Goal: Transaction & Acquisition: Purchase product/service

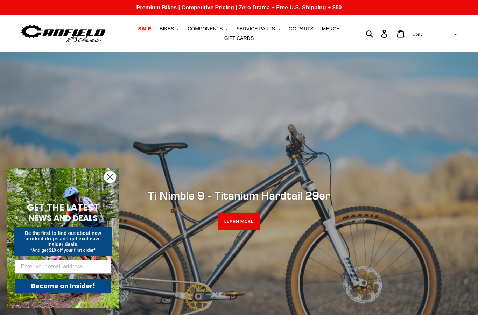
click at [149, 31] on span "SALE" at bounding box center [144, 29] width 13 height 6
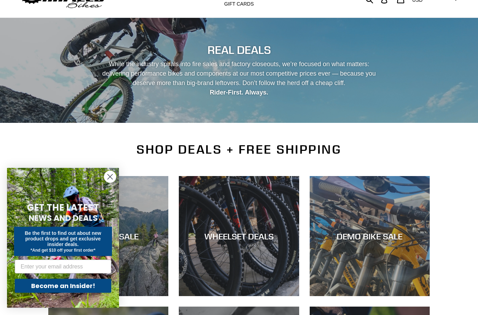
click at [113, 183] on circle "Close dialog" at bounding box center [110, 177] width 12 height 12
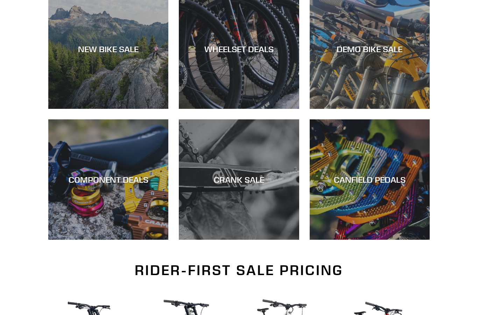
scroll to position [221, 0]
click at [103, 240] on div "COMPONENT DEALS" at bounding box center [108, 240] width 120 height 0
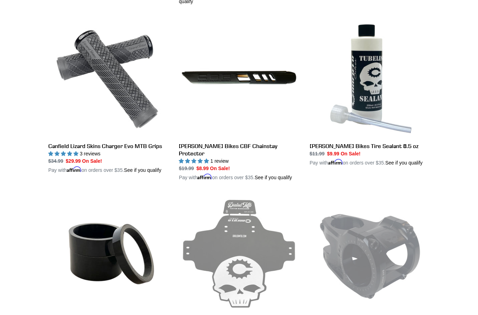
scroll to position [1285, 0]
click at [259, 138] on link "Canfield Bikes CBF Chainstay Protector" at bounding box center [239, 100] width 120 height 164
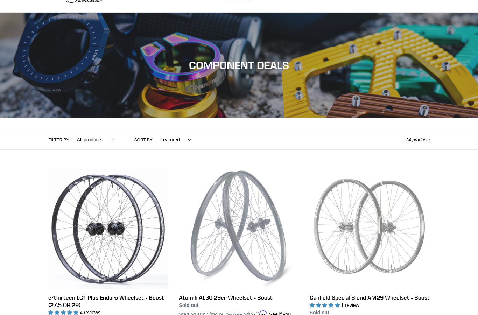
scroll to position [0, 0]
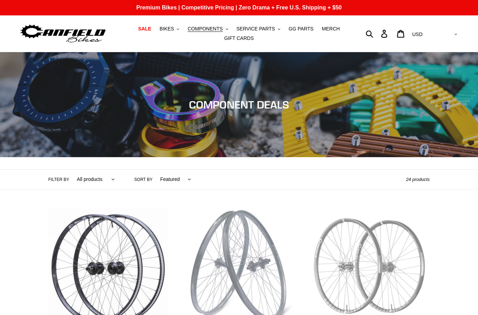
click at [177, 28] on button "BIKES .cls-1{fill:#231f20}" at bounding box center [169, 28] width 27 height 9
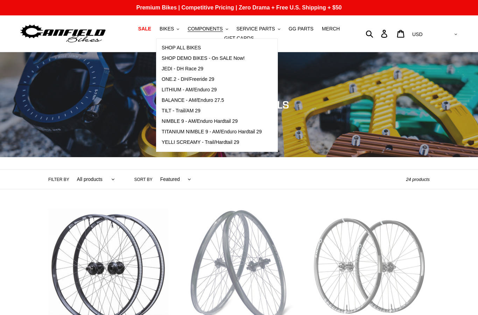
click at [173, 121] on span "NIMBLE 9 - AM/Enduro Hardtail 29" at bounding box center [200, 121] width 76 height 6
click at [181, 110] on span "TILT - Trail/AM 29" at bounding box center [181, 111] width 39 height 6
click at [186, 87] on span "LITHIUM - AM/Enduro 29" at bounding box center [189, 90] width 55 height 6
click at [233, 141] on span "YELLI SCREAMY - Trail/Hardtail 29" at bounding box center [201, 142] width 78 height 6
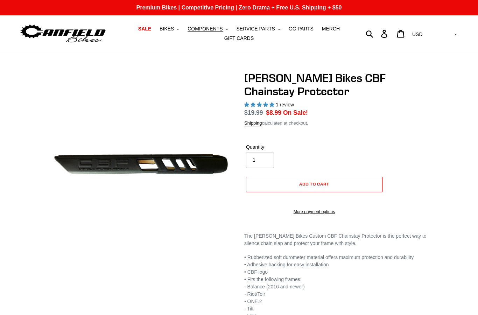
select select "highest-rating"
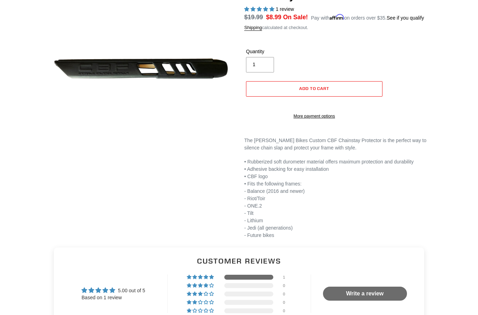
scroll to position [86, 0]
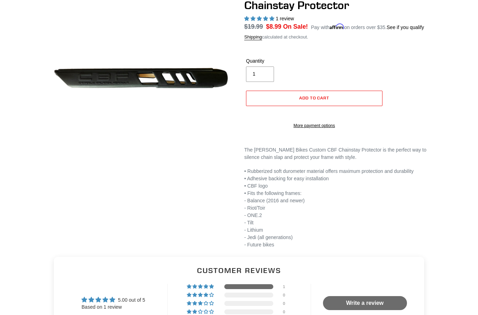
click at [323, 101] on button "Add to cart" at bounding box center [314, 98] width 137 height 15
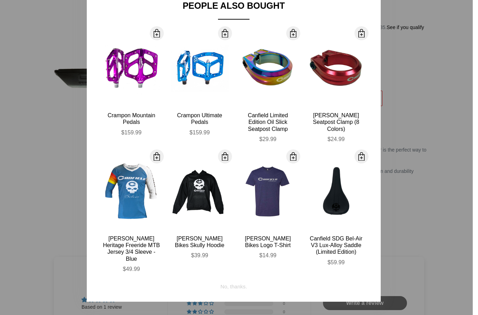
scroll to position [52, 0]
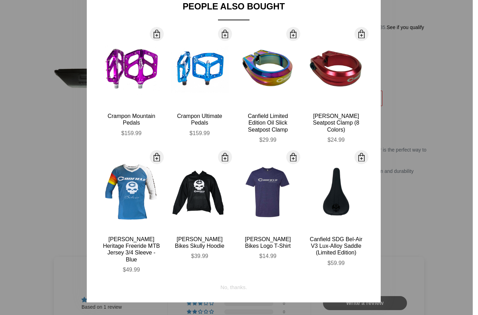
click at [136, 247] on div "Canfield Heritage Freeride MTB Jersey 3/4 Sleeve - Blue" at bounding box center [132, 249] width 58 height 27
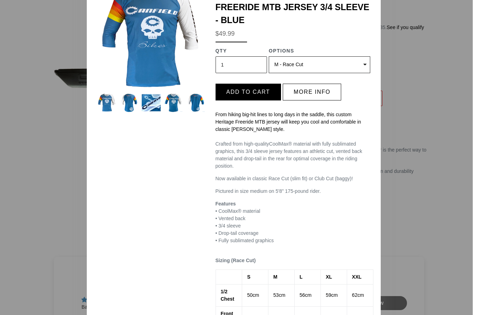
click at [360, 56] on select "(Sold out) S - Race Cut M - Race Cut (Sold out) L - Race Cut XL - Race Cut (Sol…" at bounding box center [320, 64] width 102 height 17
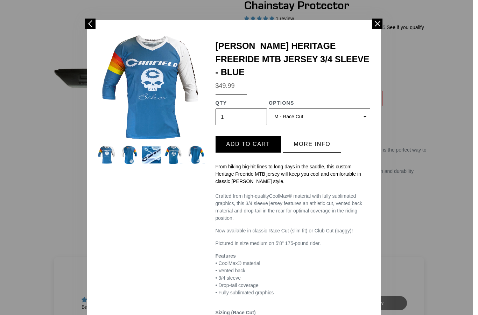
scroll to position [0, 0]
click at [361, 109] on select "(Sold out) S - Race Cut M - Race Cut (Sold out) L - Race Cut XL - Race Cut (Sol…" at bounding box center [320, 117] width 102 height 17
select select "32973230932043"
click at [241, 136] on button "Add to cart" at bounding box center [248, 144] width 65 height 17
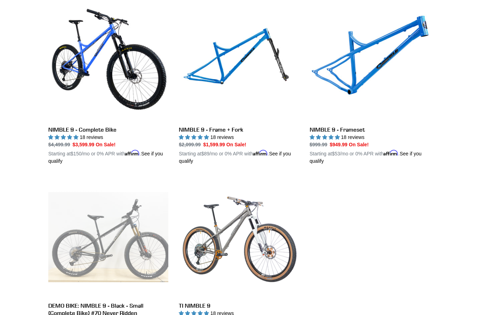
scroll to position [208, 0]
click at [359, 136] on link "NIMBLE 9 - Frameset" at bounding box center [370, 83] width 120 height 164
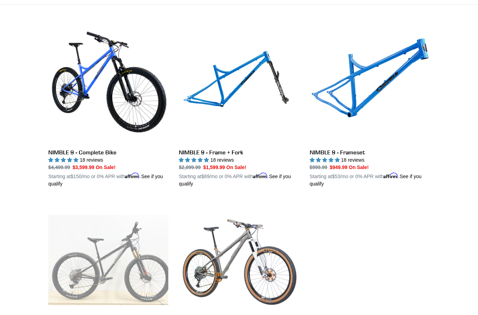
scroll to position [181, 0]
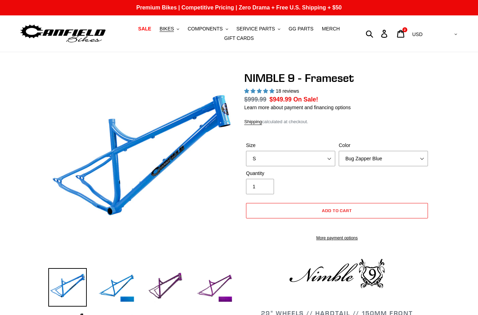
select select "highest-rating"
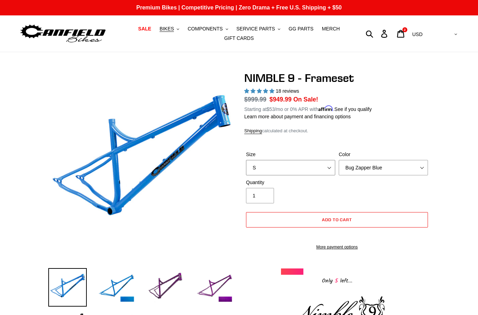
click at [330, 168] on select "S M L XL" at bounding box center [290, 167] width 89 height 15
select select "XL"
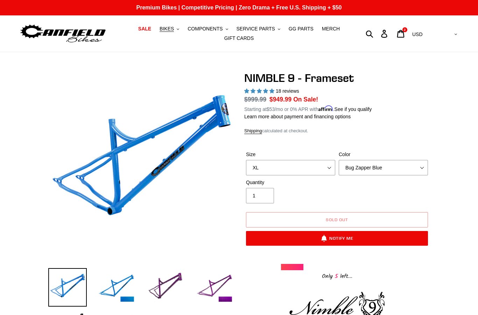
click at [424, 169] on select "Bug Zapper Blue Purple Haze -Sold Out Galaxy Black" at bounding box center [383, 167] width 89 height 15
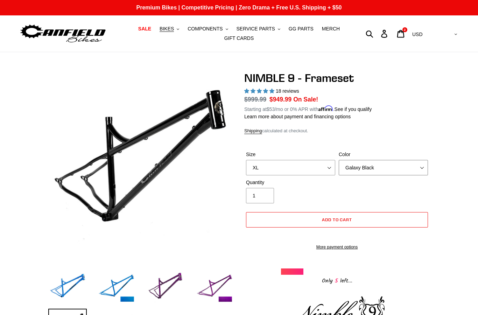
click at [423, 167] on select "Bug Zapper Blue Purple Haze -Sold Out Galaxy Black" at bounding box center [383, 167] width 89 height 15
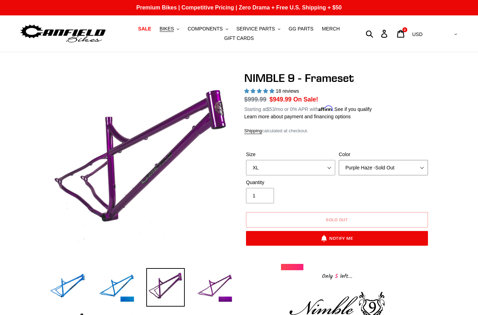
click at [424, 165] on select "Bug Zapper Blue Purple Haze -Sold Out Galaxy Black" at bounding box center [383, 167] width 89 height 15
select select "Bug Zapper Blue"
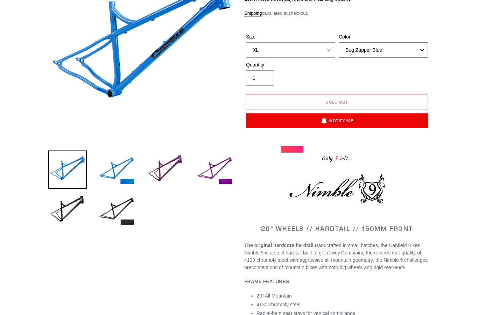
scroll to position [104, 0]
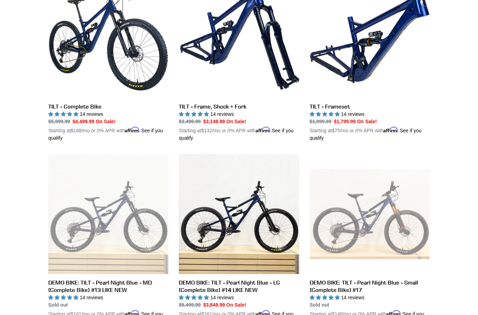
scroll to position [205, 0]
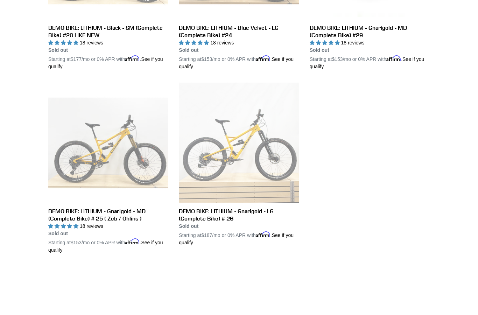
scroll to position [485, 0]
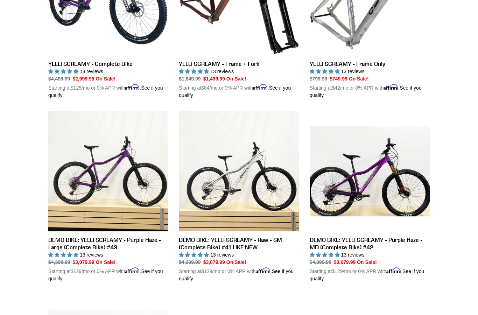
scroll to position [273, 0]
click at [351, 68] on link "YELLI SCREAMY - Frame Only" at bounding box center [370, 17] width 120 height 164
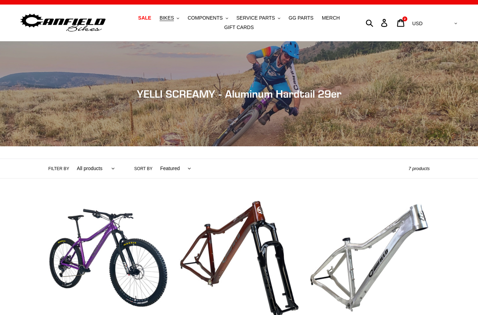
scroll to position [0, 0]
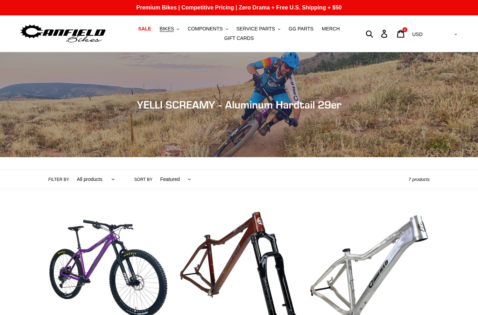
click at [174, 30] on span "BIKES" at bounding box center [167, 29] width 14 height 6
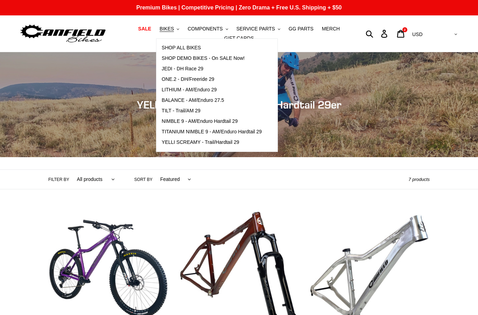
click at [174, 120] on span "NIMBLE 9 - AM/Enduro Hardtail 29" at bounding box center [200, 121] width 76 height 6
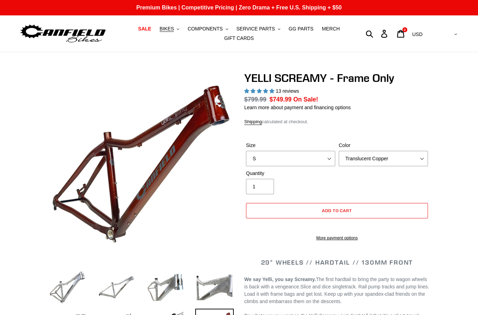
select select "highest-rating"
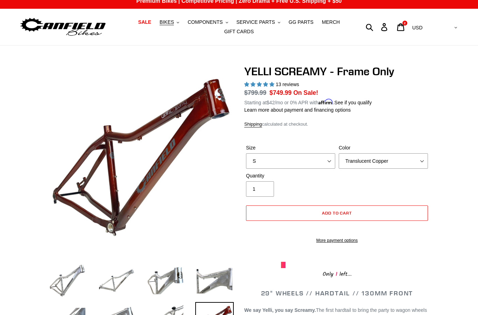
click at [328, 150] on label "Size" at bounding box center [290, 147] width 89 height 7
click at [328, 153] on select "S M L XL" at bounding box center [290, 160] width 89 height 15
click at [333, 159] on select "S M L XL" at bounding box center [290, 160] width 89 height 15
select select "XL"
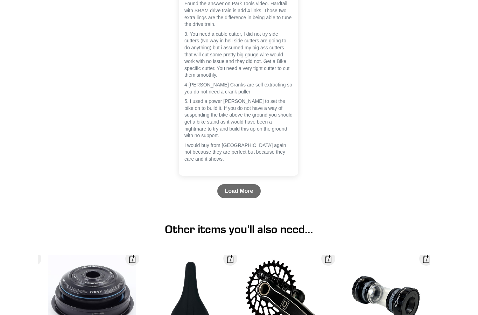
scroll to position [2104, 0]
click at [245, 194] on link "Load More" at bounding box center [239, 191] width 44 height 14
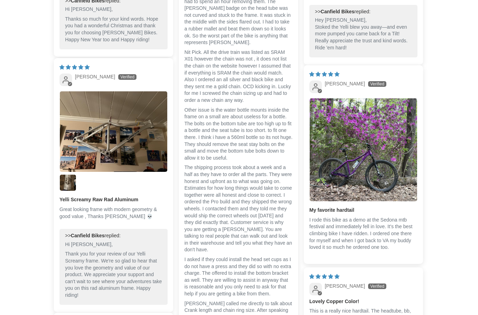
scroll to position [1576, 0]
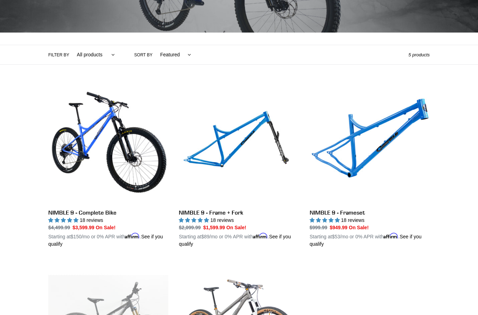
scroll to position [125, 0]
click at [206, 216] on link "NIMBLE 9 - Frame + Fork" at bounding box center [239, 166] width 120 height 164
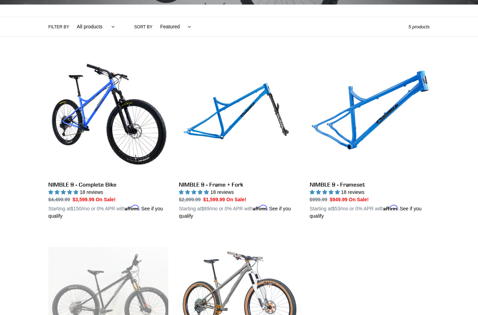
click at [233, 199] on link "NIMBLE 9 - Frame + Fork" at bounding box center [239, 138] width 120 height 164
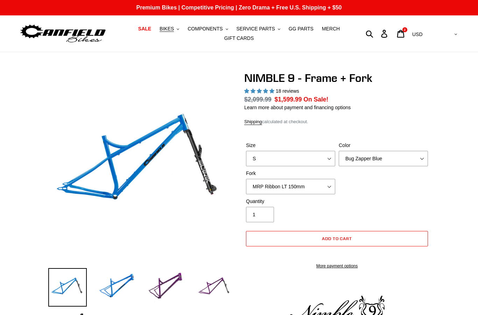
select select "highest-rating"
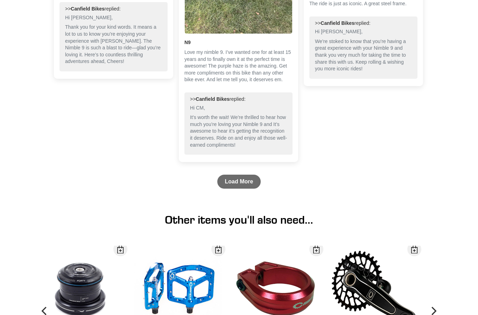
scroll to position [1653, 0]
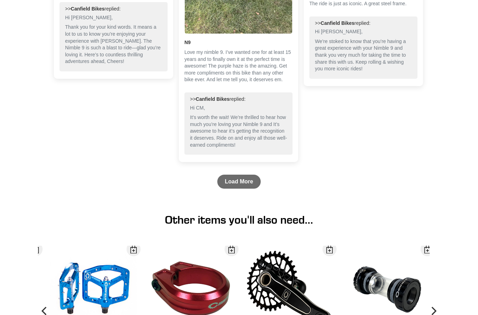
click at [250, 189] on link "Load More" at bounding box center [239, 182] width 44 height 14
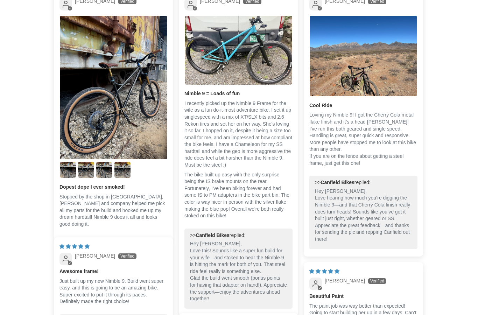
scroll to position [1196, 0]
click at [369, 91] on img "Link to user picture 1" at bounding box center [364, 56] width 108 height 81
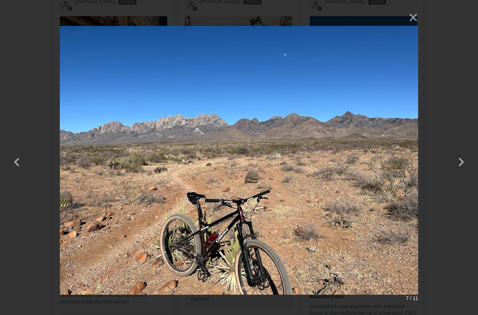
scroll to position [0, 0]
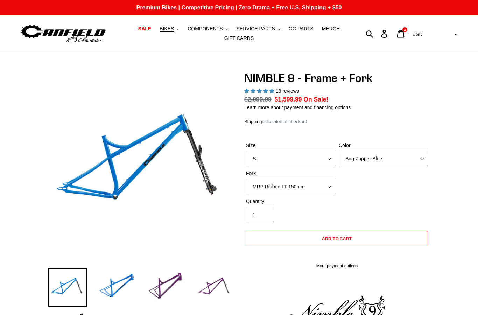
select select "highest-rating"
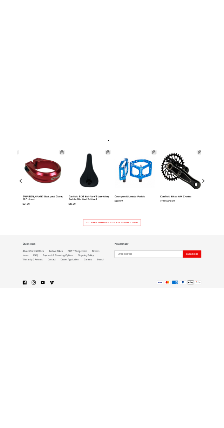
scroll to position [1769, 0]
